Goal: Information Seeking & Learning: Compare options

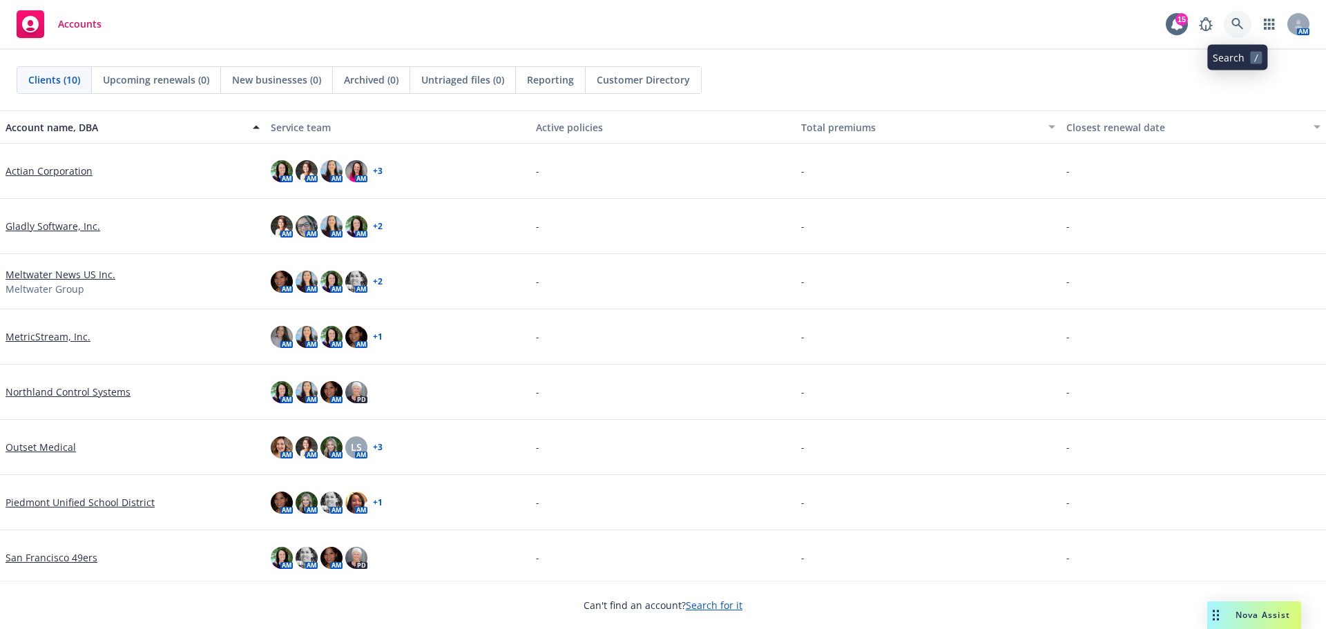
click at [1240, 22] on icon at bounding box center [1237, 24] width 12 height 12
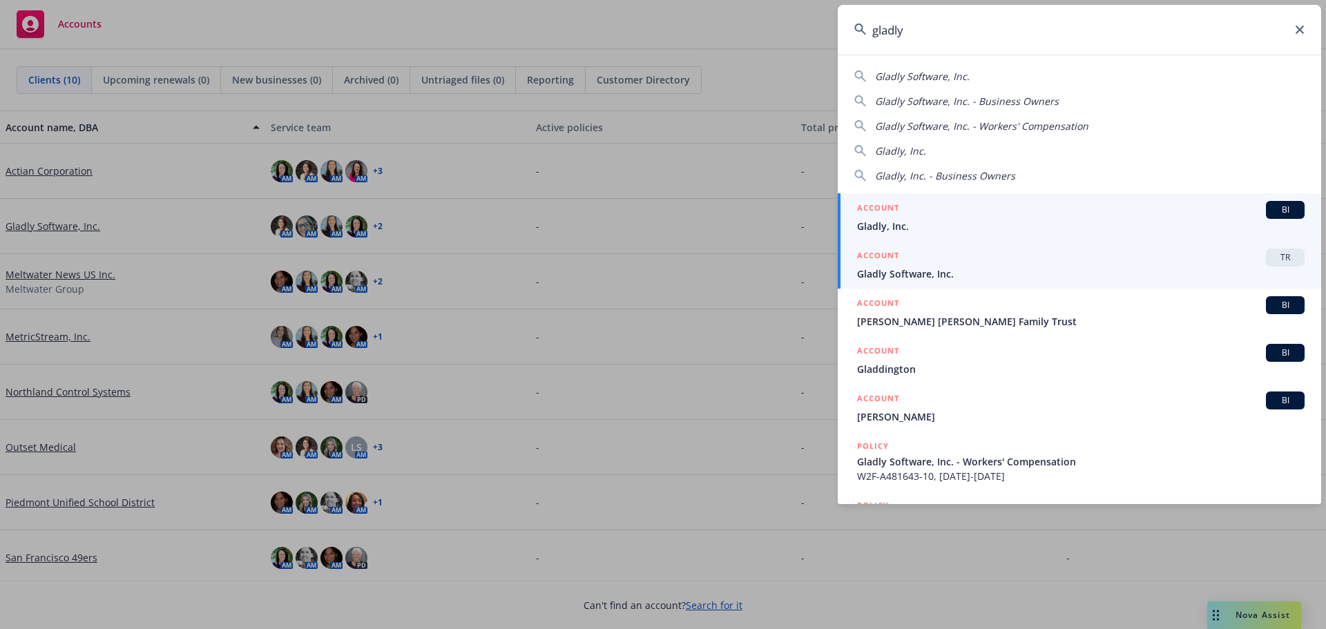
type input "gladly"
click at [1217, 255] on div "ACCOUNT TR" at bounding box center [1080, 258] width 447 height 18
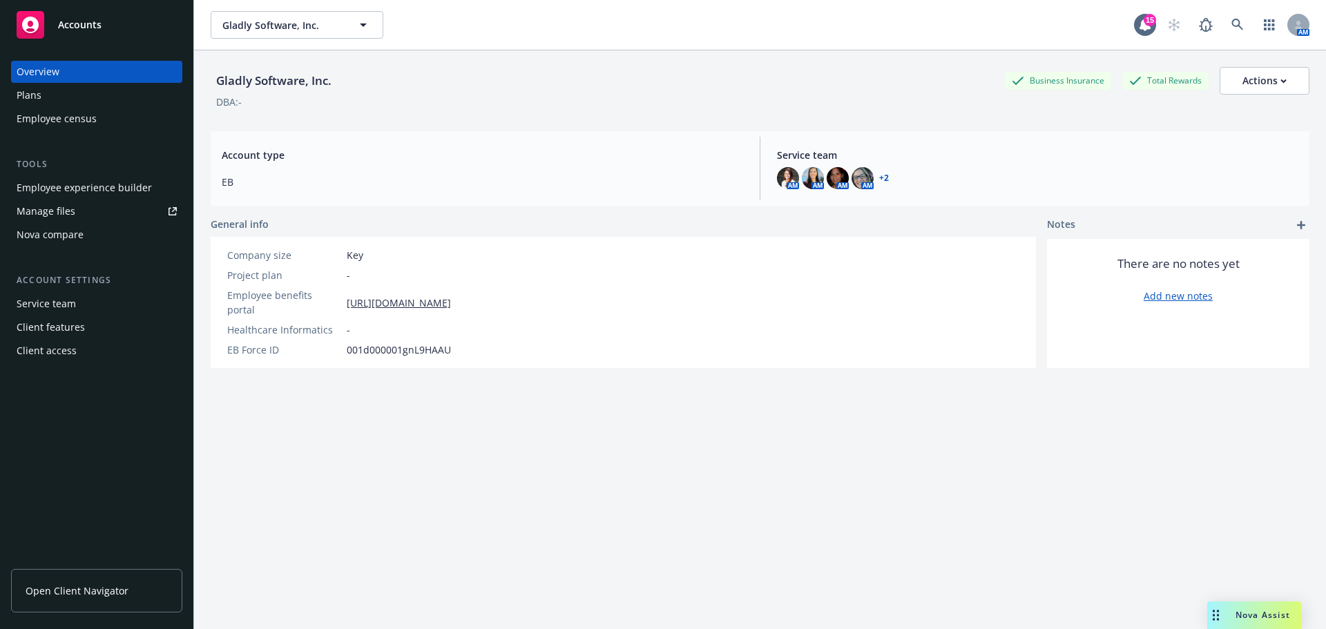
click at [73, 590] on span "Open Client Navigator" at bounding box center [77, 590] width 103 height 14
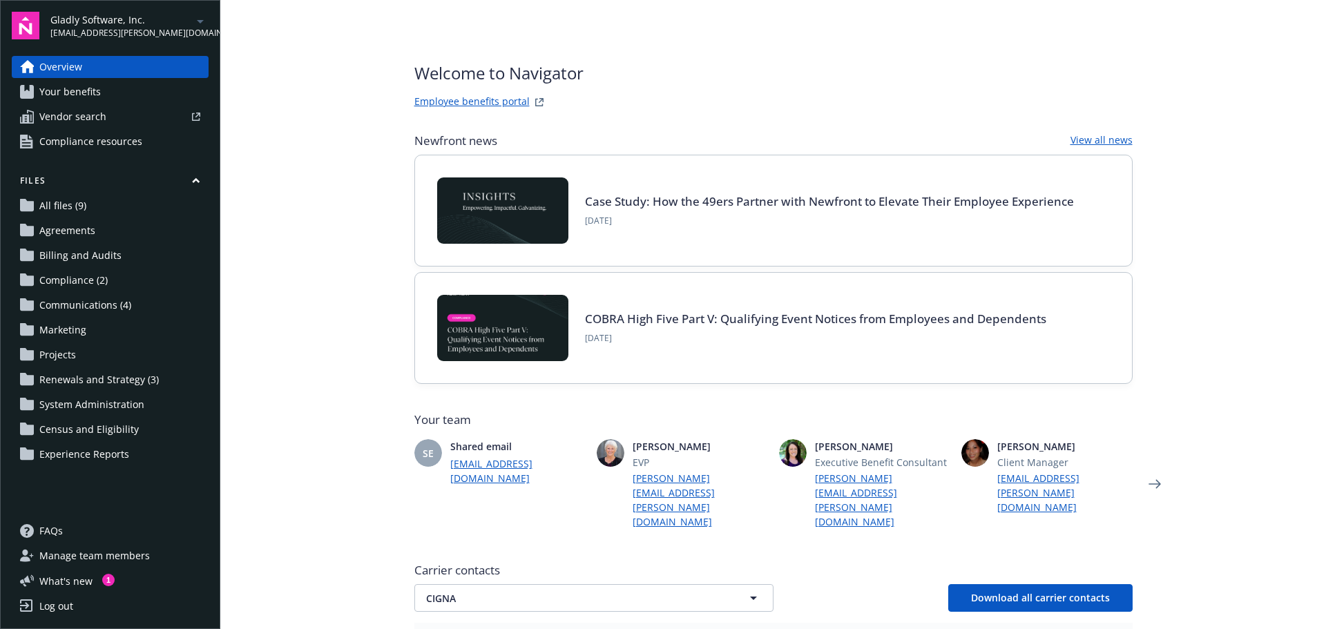
click at [97, 111] on span "Vendor search" at bounding box center [72, 117] width 67 height 22
click at [753, 590] on icon "button" at bounding box center [753, 598] width 17 height 17
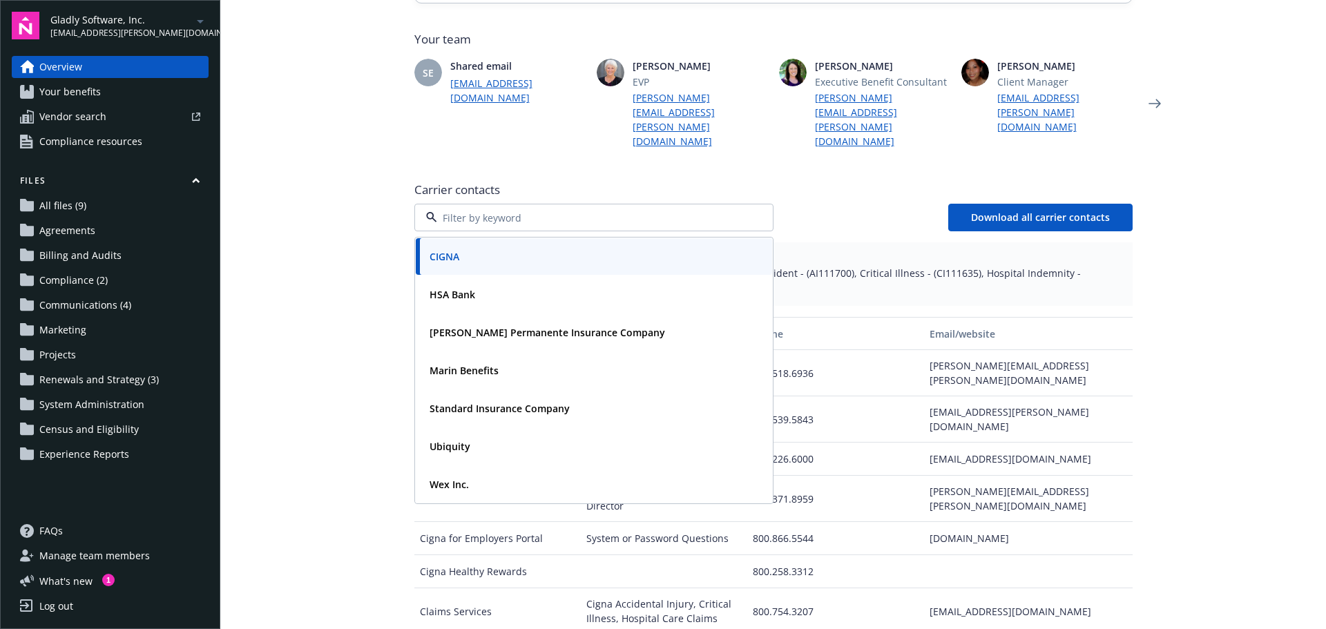
scroll to position [523, 0]
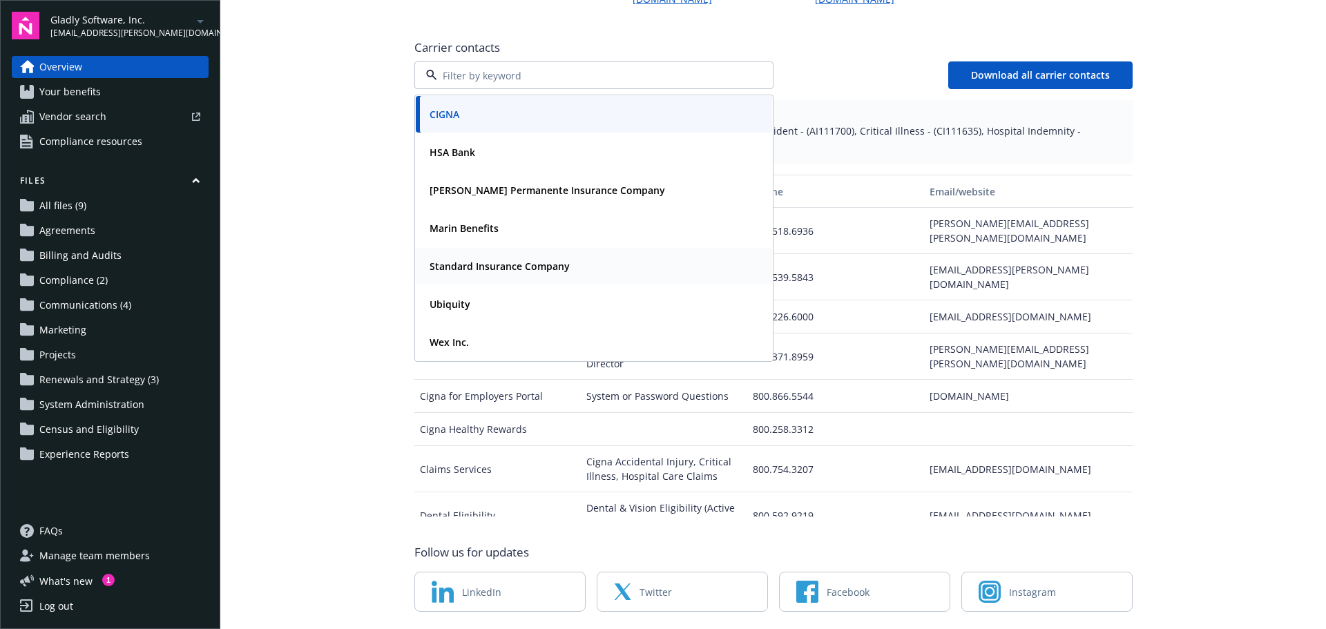
click at [505, 260] on strong "Standard Insurance Company" at bounding box center [499, 266] width 140 height 13
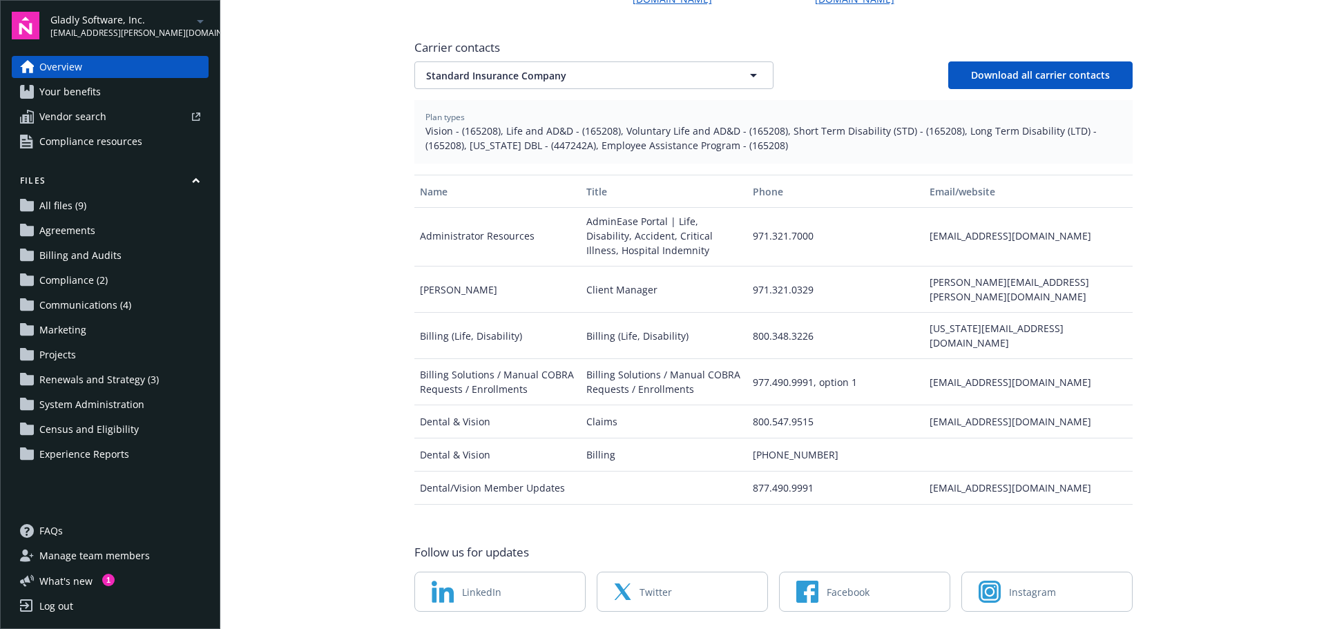
scroll to position [32, 0]
